Goal: Task Accomplishment & Management: Use online tool/utility

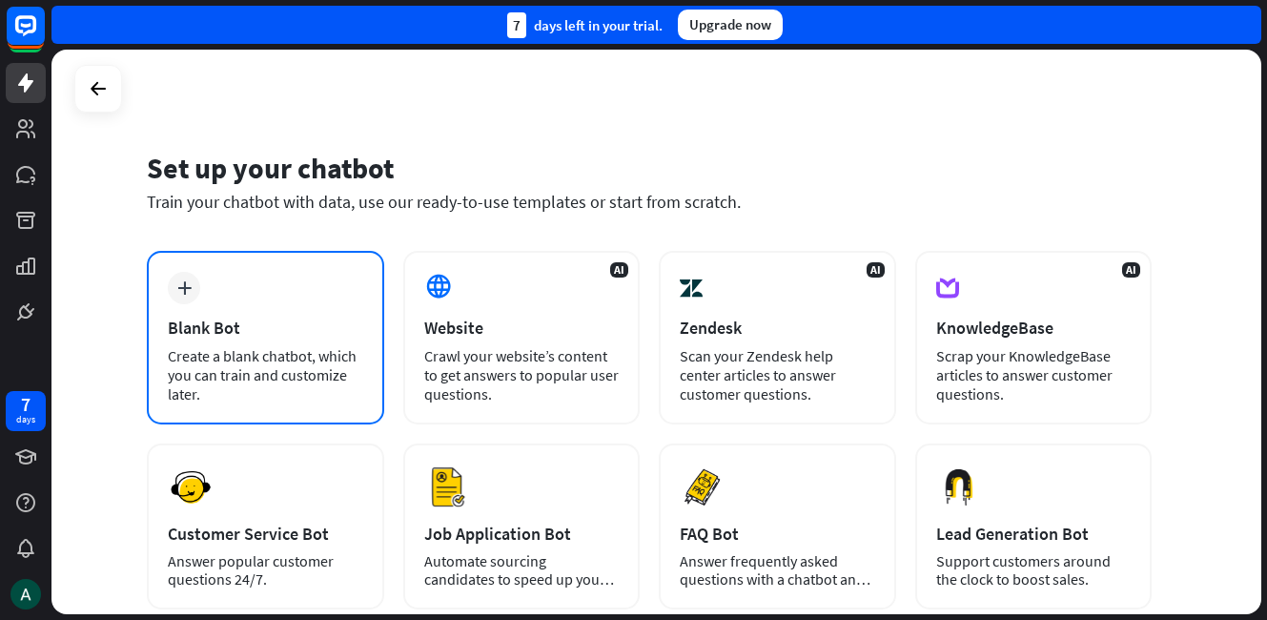
click at [195, 317] on div "Blank Bot" at bounding box center [265, 327] width 195 height 22
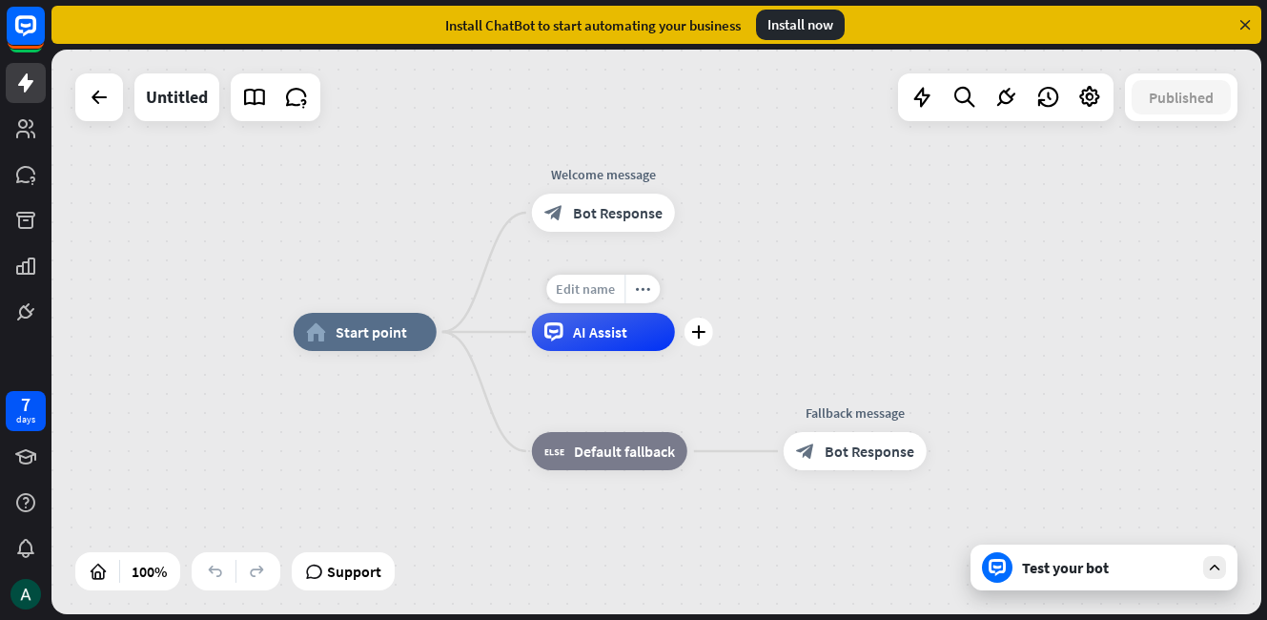
click at [570, 291] on span "Edit name" at bounding box center [585, 288] width 59 height 17
type input "********"
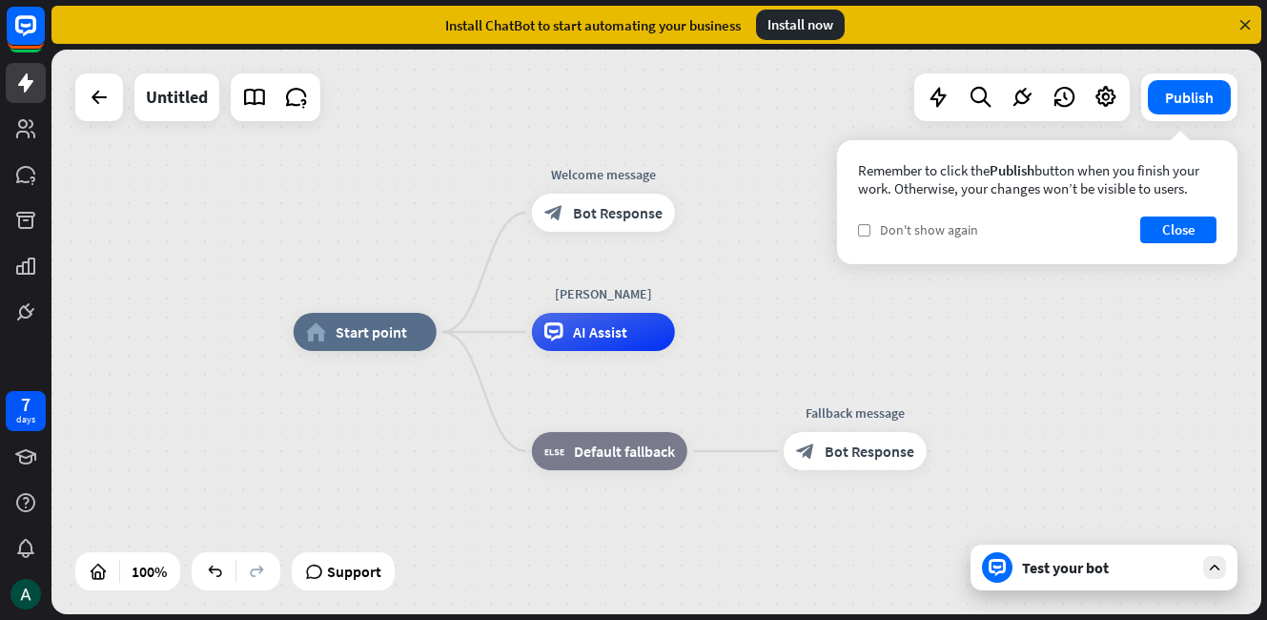
click at [930, 231] on span "Don't show again" at bounding box center [929, 229] width 98 height 17
click at [1185, 230] on button "Close" at bounding box center [1178, 229] width 76 height 27
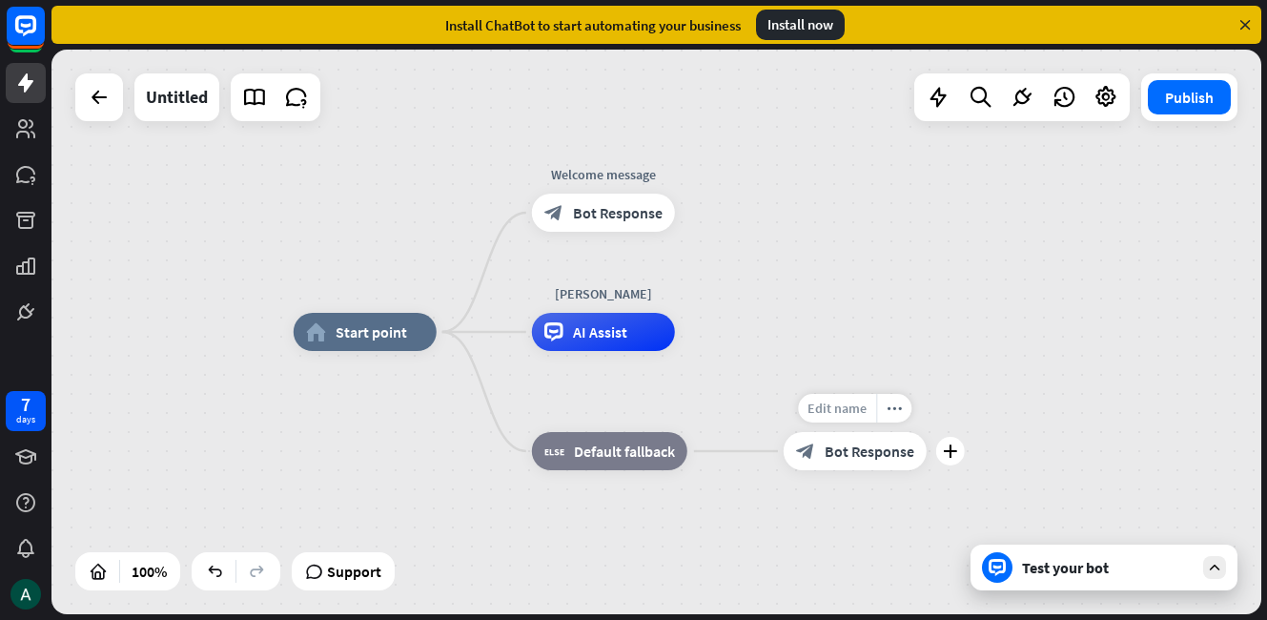
click at [826, 415] on span "Edit name" at bounding box center [836, 407] width 59 height 17
click at [1010, 564] on div at bounding box center [997, 567] width 31 height 31
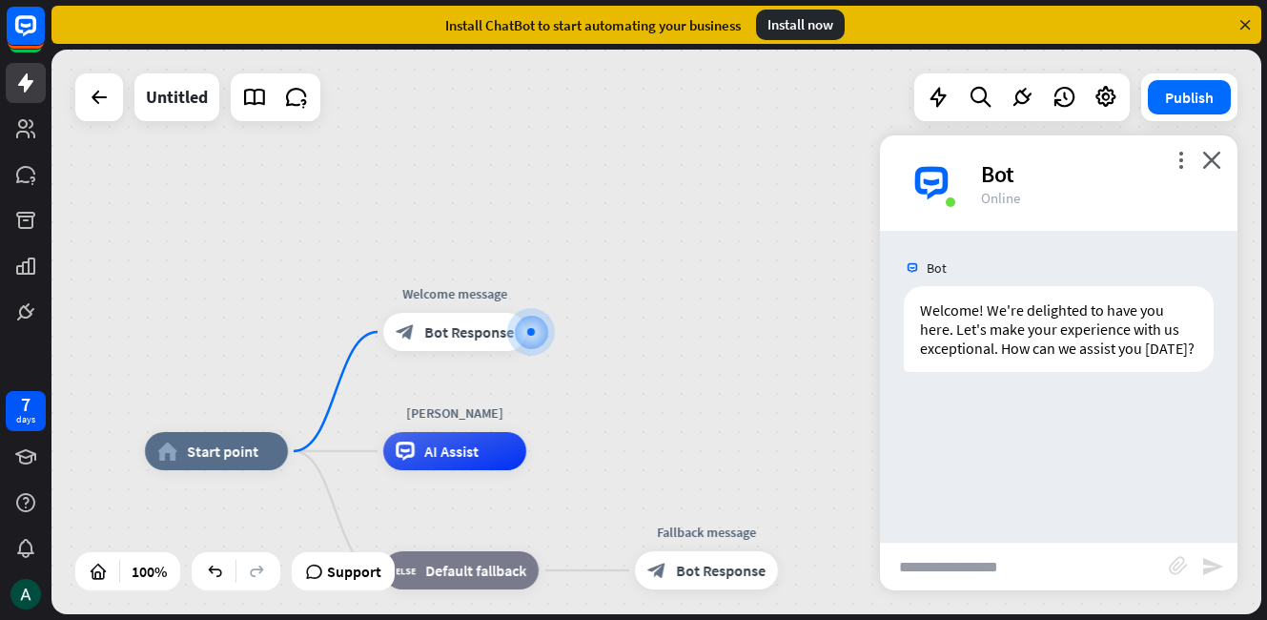
click at [1013, 564] on input "text" at bounding box center [1024, 566] width 289 height 48
type input "**********"
click at [1208, 568] on icon "send" at bounding box center [1219, 566] width 23 height 23
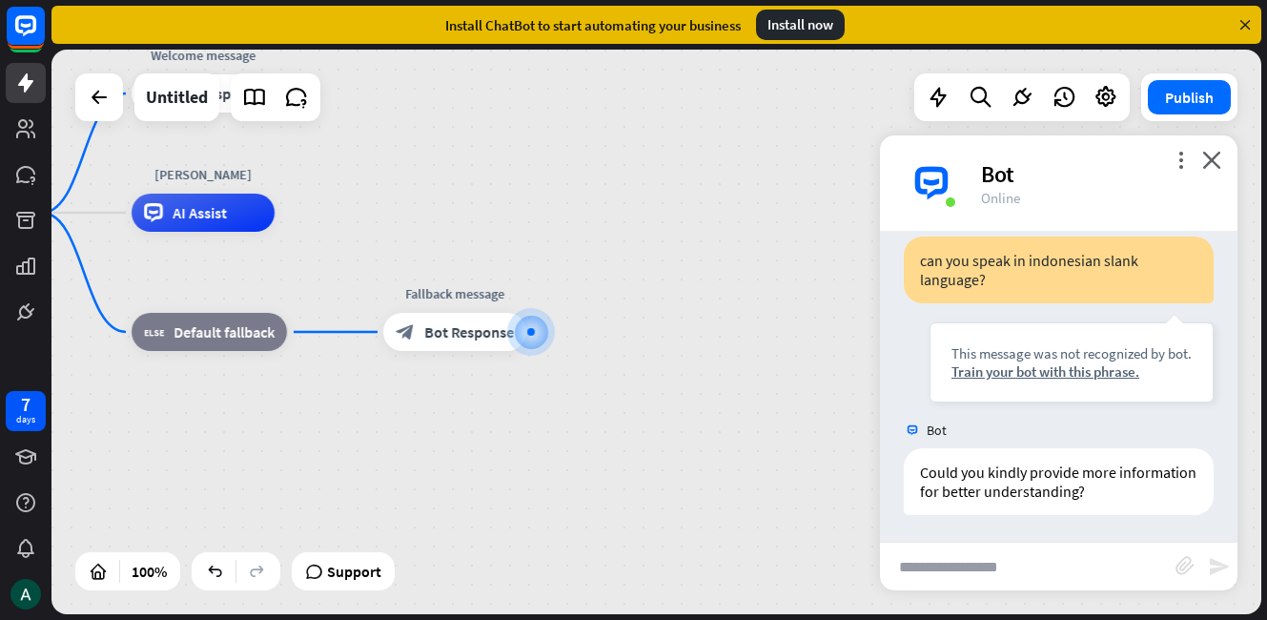
scroll to position [183, 0]
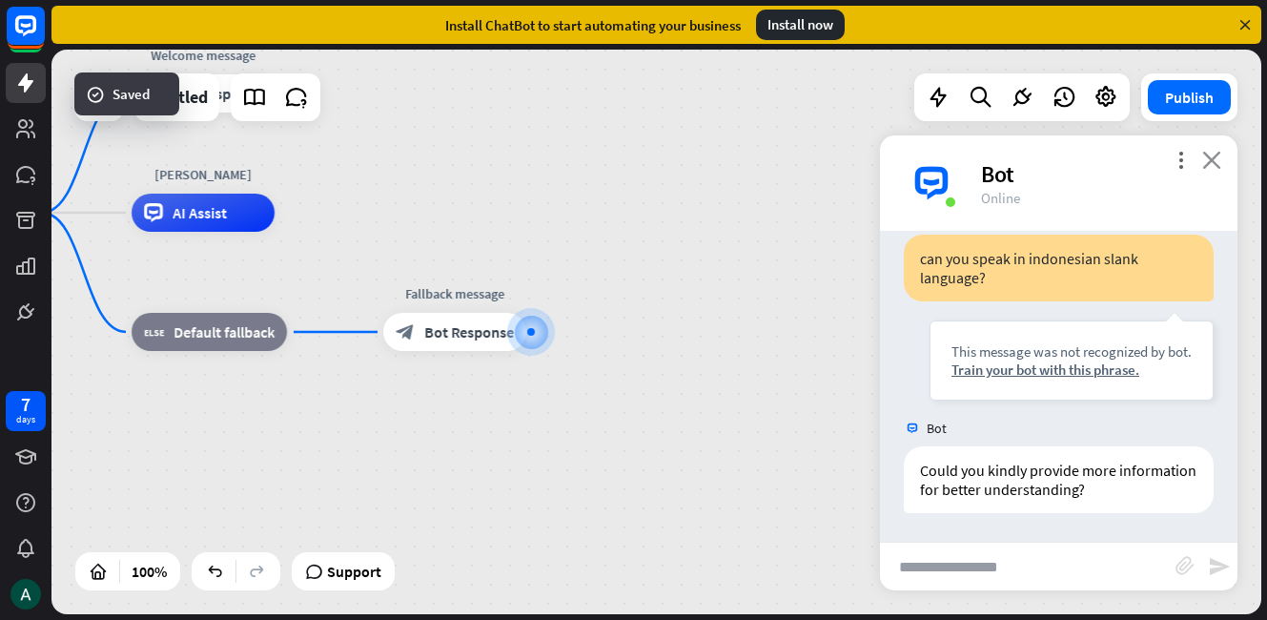
click at [1216, 159] on icon "close" at bounding box center [1211, 160] width 19 height 18
